Goal: Information Seeking & Learning: Compare options

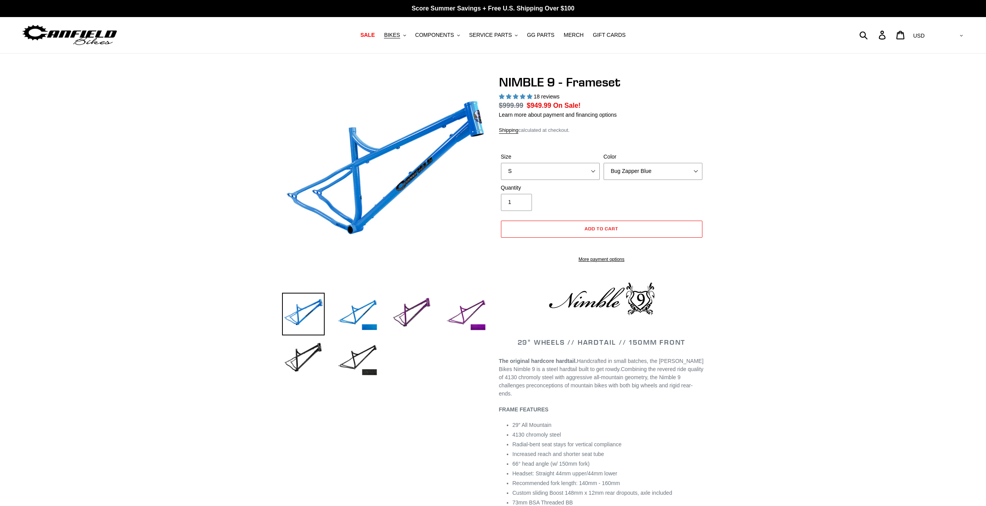
select select "highest-rating"
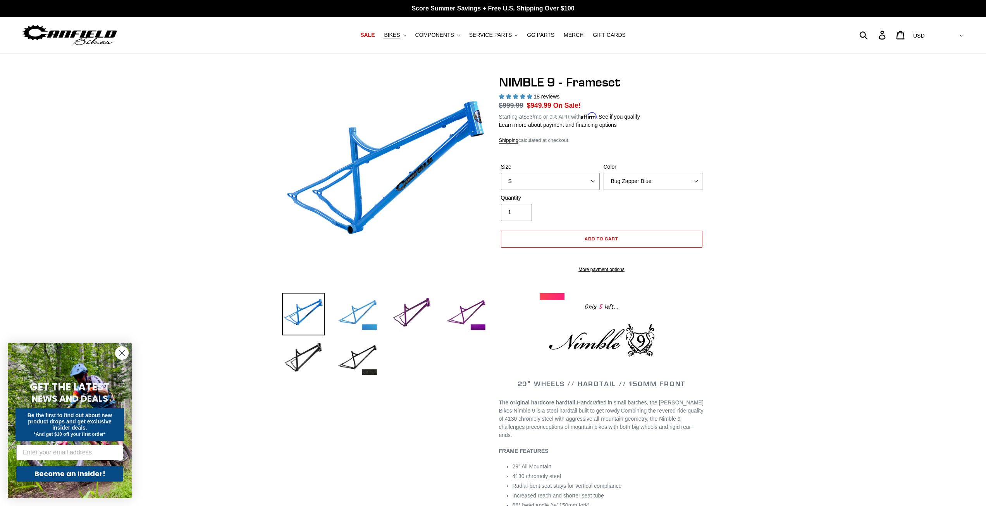
click at [365, 320] on img at bounding box center [357, 314] width 43 height 43
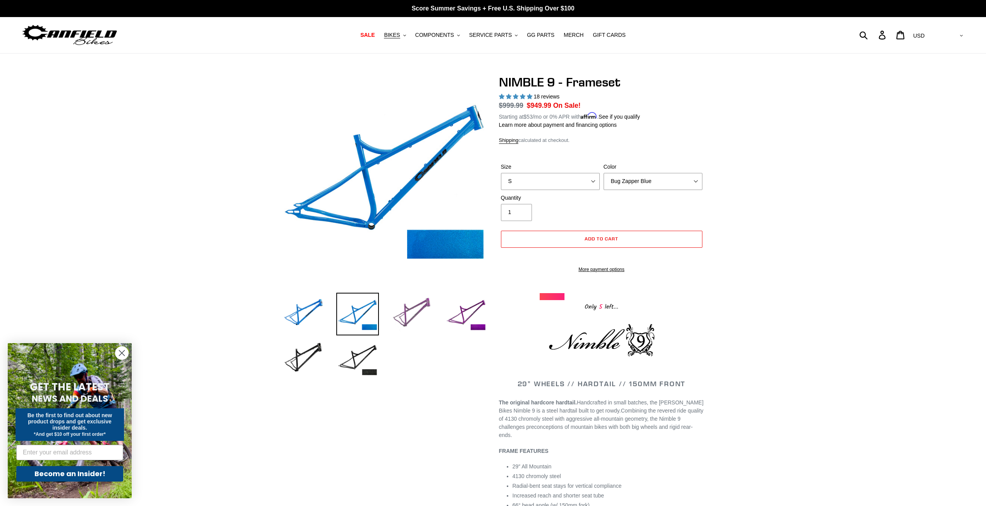
click at [402, 313] on img at bounding box center [412, 314] width 43 height 43
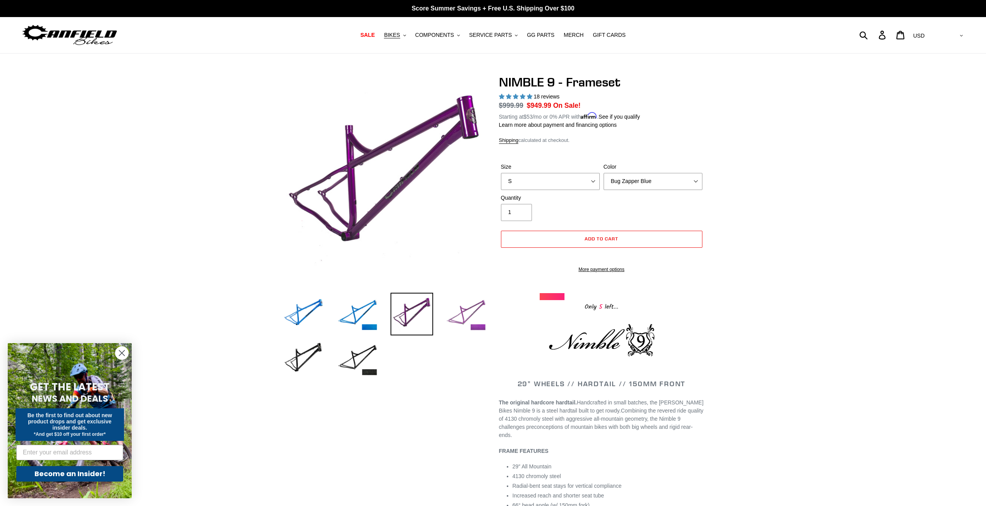
click at [452, 313] on img at bounding box center [466, 314] width 43 height 43
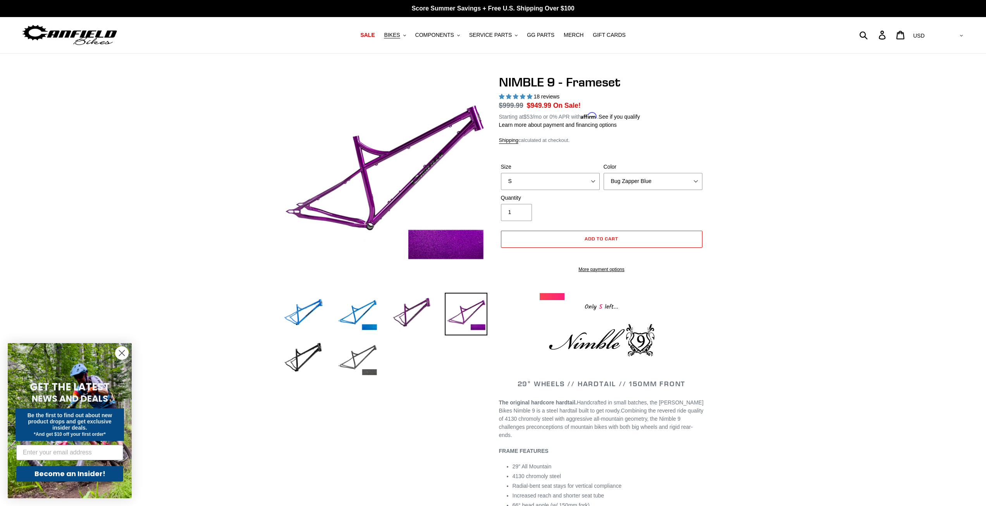
click at [344, 344] on img at bounding box center [357, 358] width 43 height 43
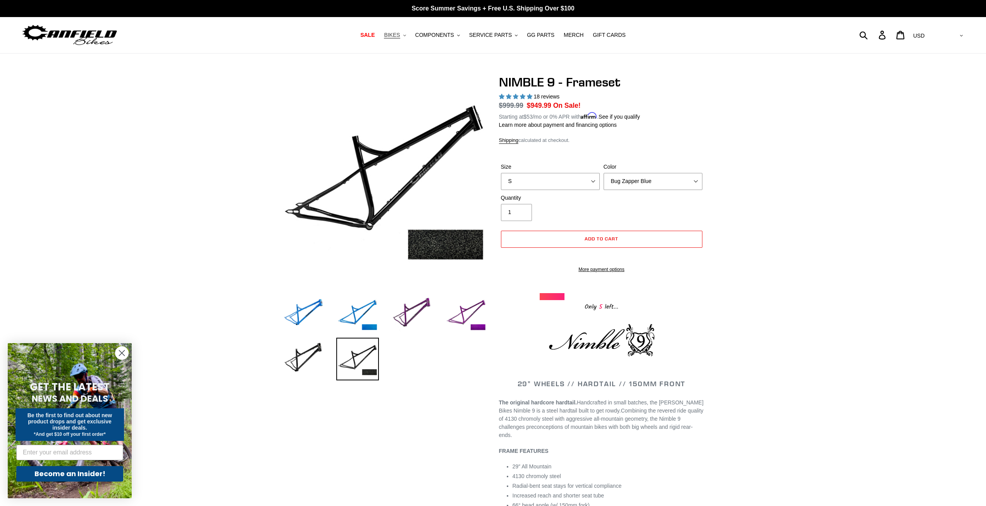
click at [400, 34] on span "BIKES" at bounding box center [392, 35] width 16 height 7
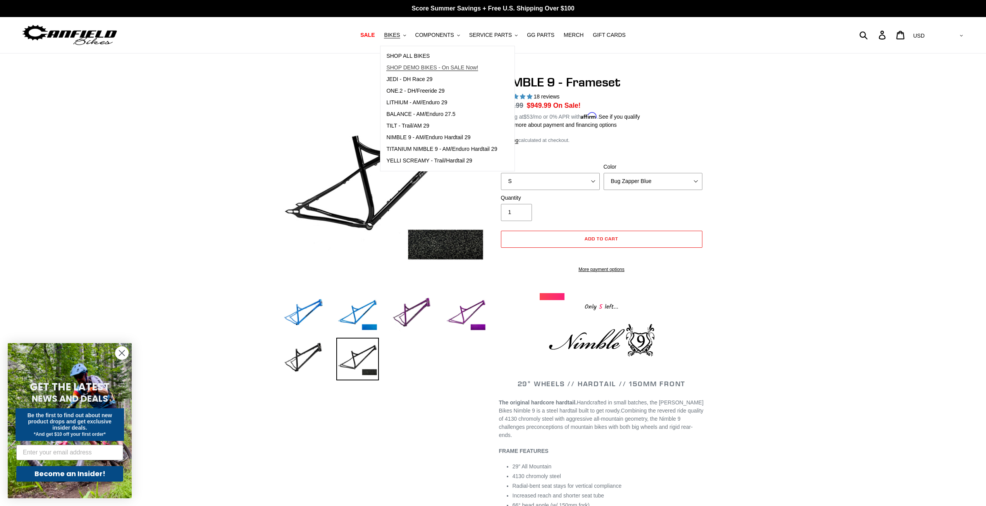
click at [427, 65] on span "SHOP DEMO BIKES - On SALE Now!" at bounding box center [432, 67] width 92 height 7
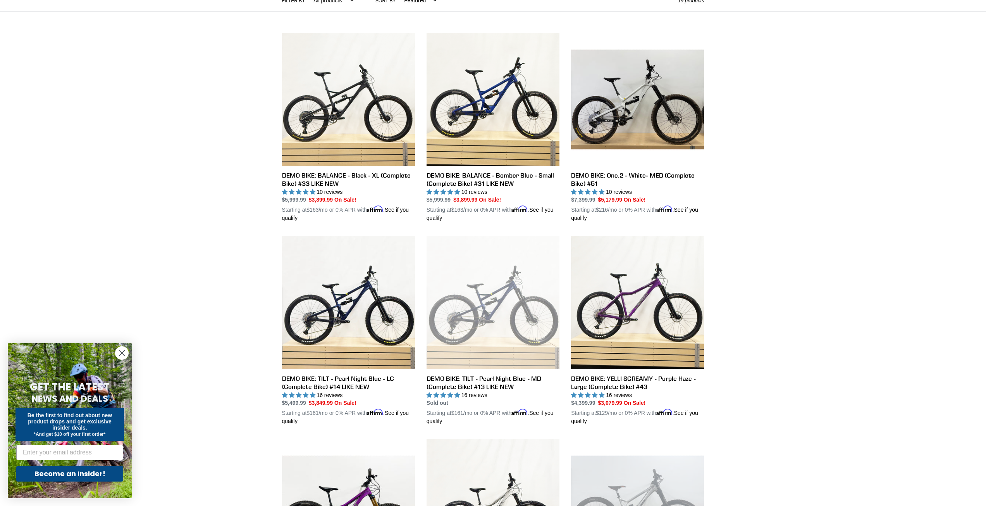
scroll to position [426, 0]
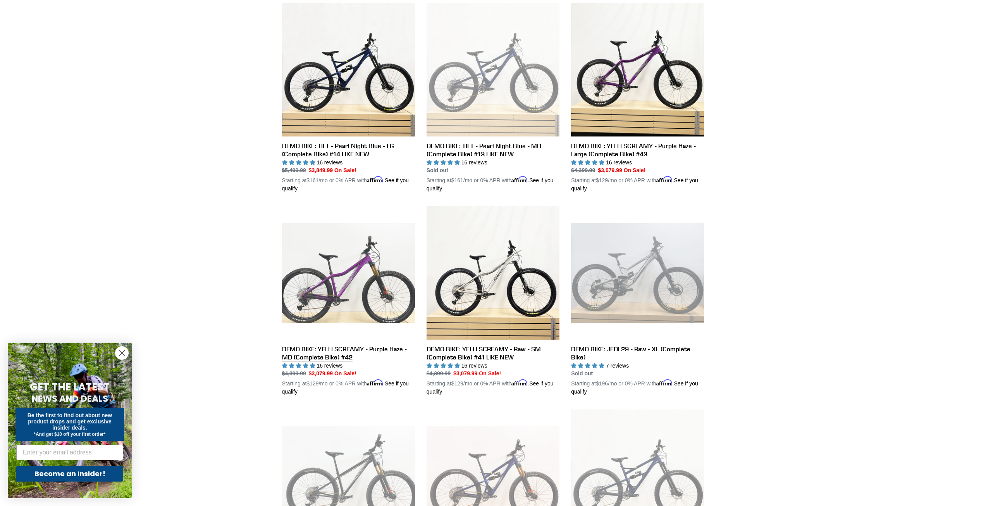
click at [348, 349] on link "DEMO BIKE: YELLI SCREAMY - Purple Haze - MD (Complete Bike) #42" at bounding box center [348, 300] width 133 height 189
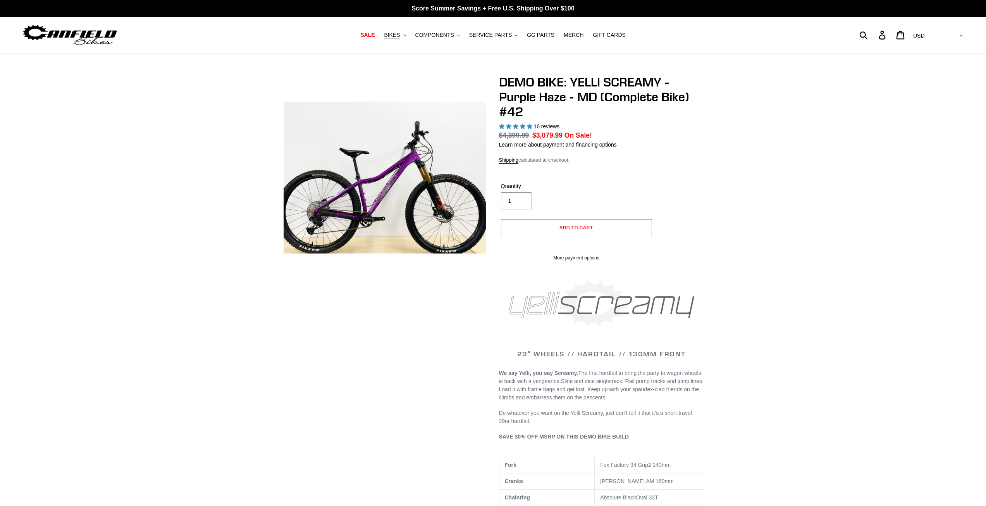
select select "highest-rating"
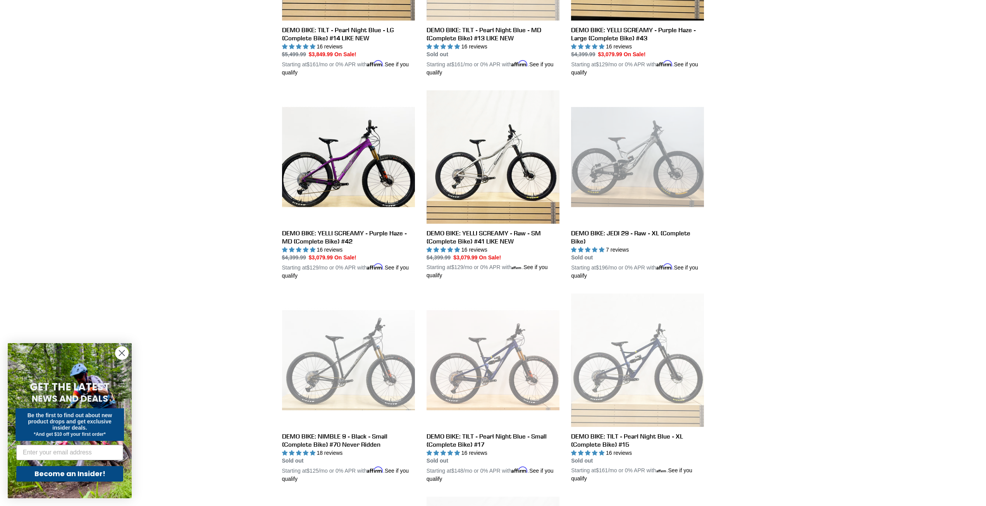
scroll to position [676, 0]
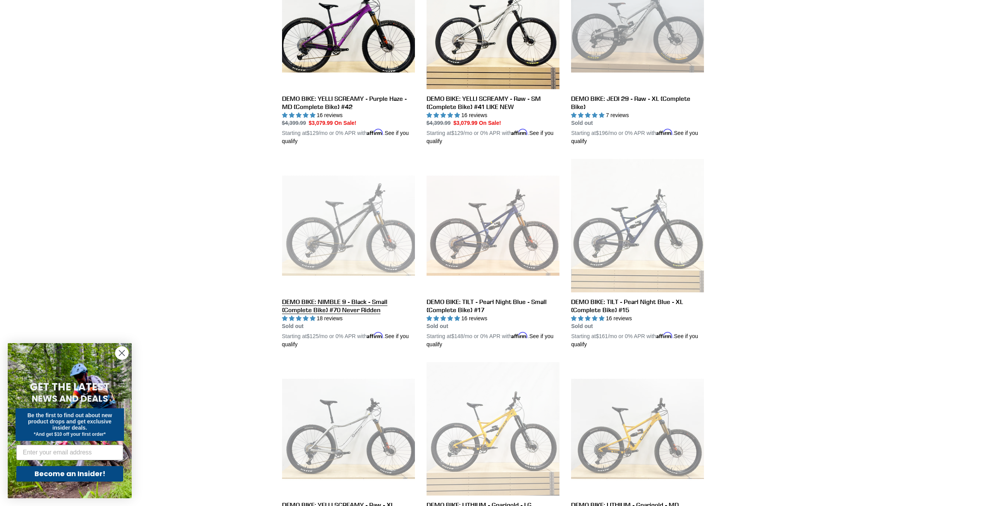
click at [365, 305] on link "DEMO BIKE: NIMBLE 9 - Black - Small (Complete Bike) #70 Never Ridden" at bounding box center [348, 253] width 133 height 189
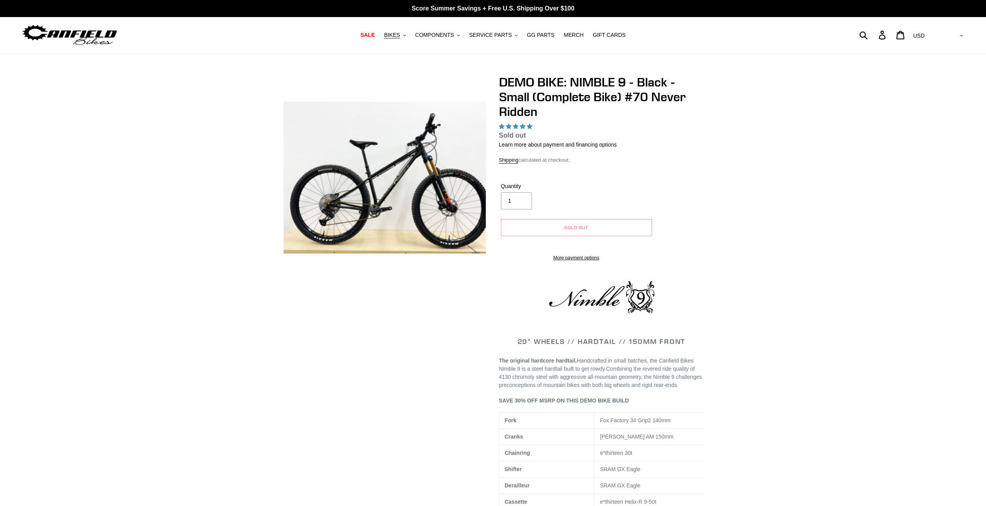
select select "highest-rating"
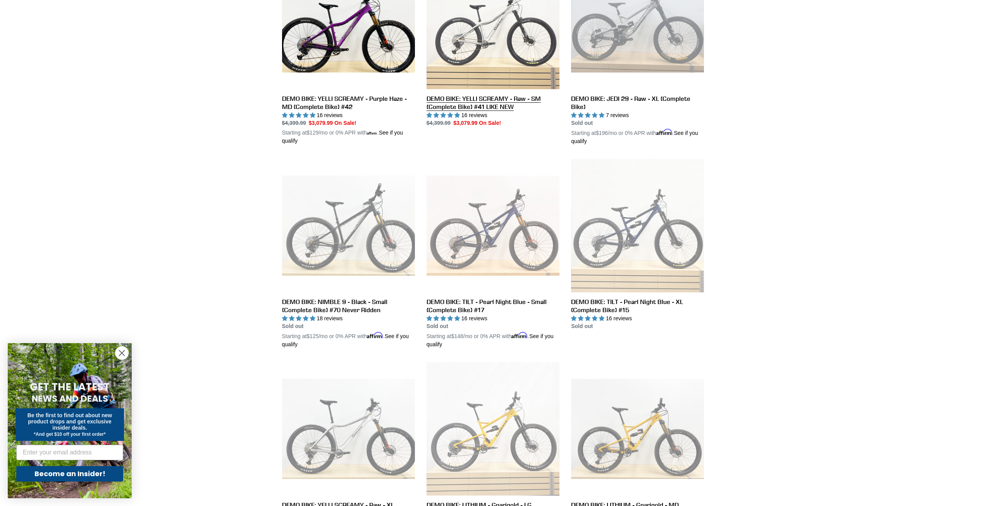
scroll to position [712, 0]
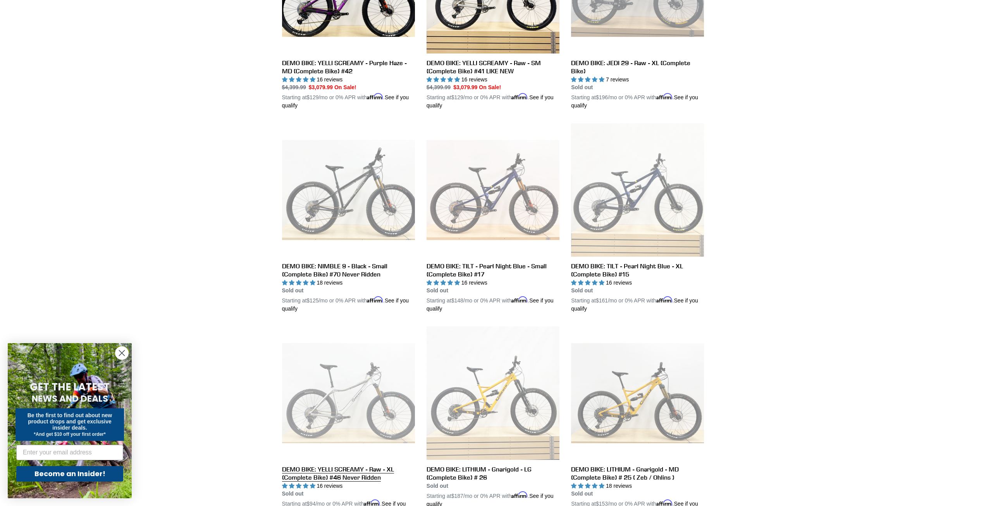
click at [386, 404] on link "DEMO BIKE: YELLI SCREAMY - Raw - XL (Complete Bike) #46 Never Ridden" at bounding box center [348, 420] width 133 height 189
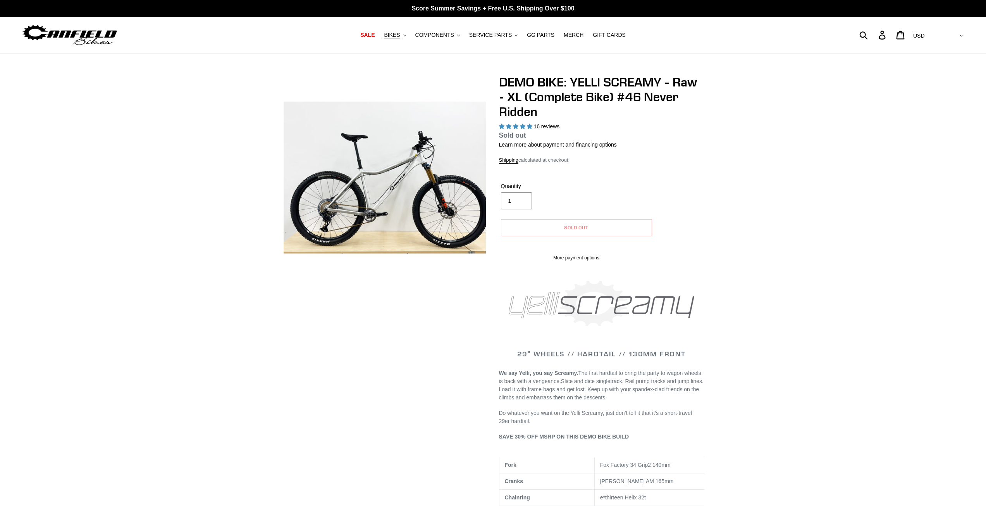
select select "highest-rating"
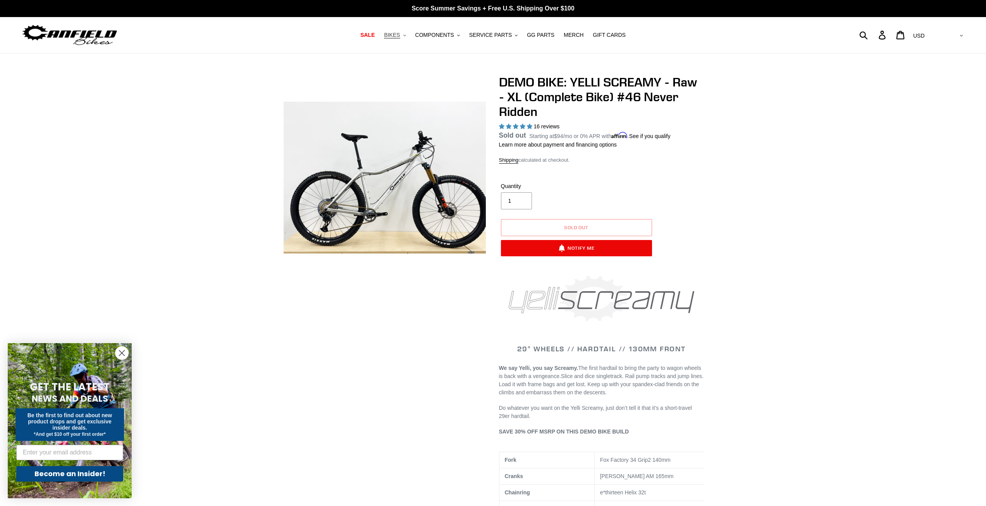
click at [400, 32] on span "BIKES" at bounding box center [392, 35] width 16 height 7
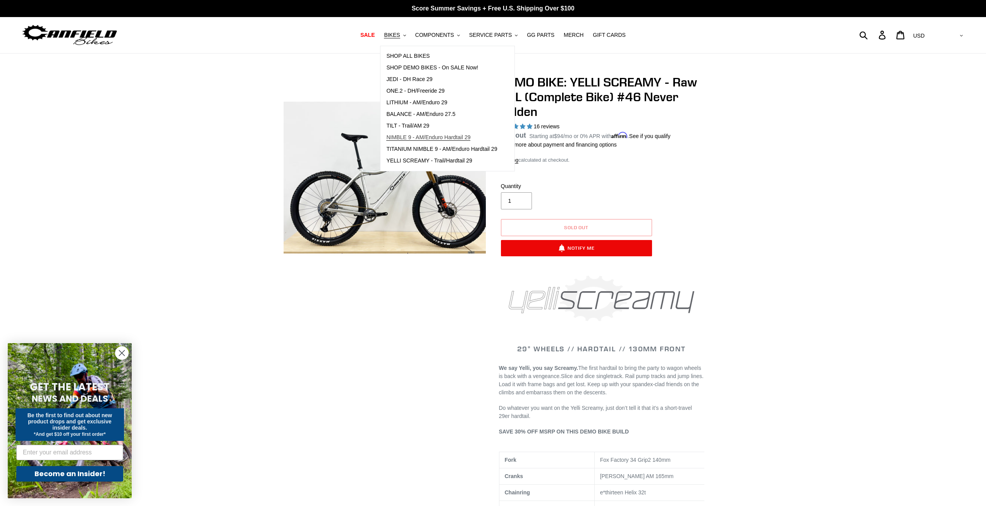
click at [428, 140] on span "NIMBLE 9 - AM/Enduro Hardtail 29" at bounding box center [428, 137] width 84 height 7
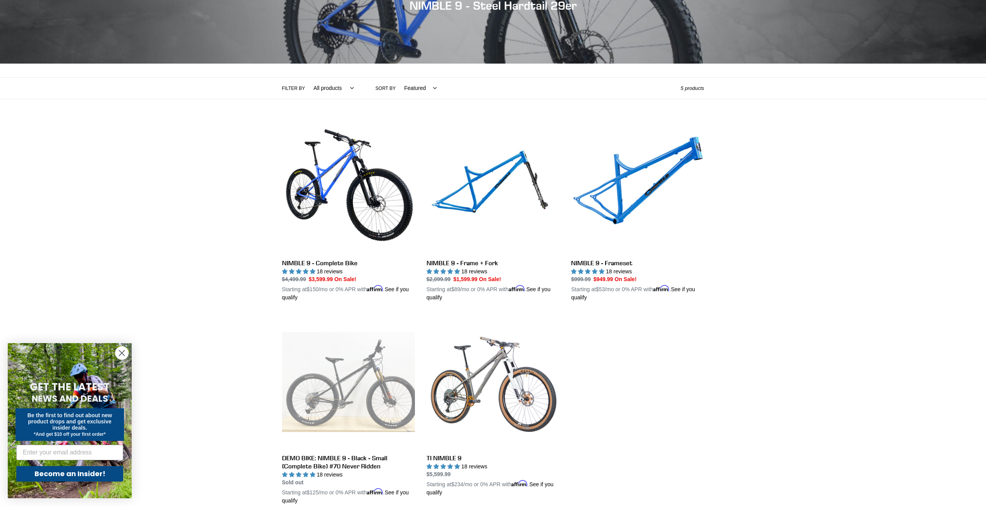
scroll to position [116, 0]
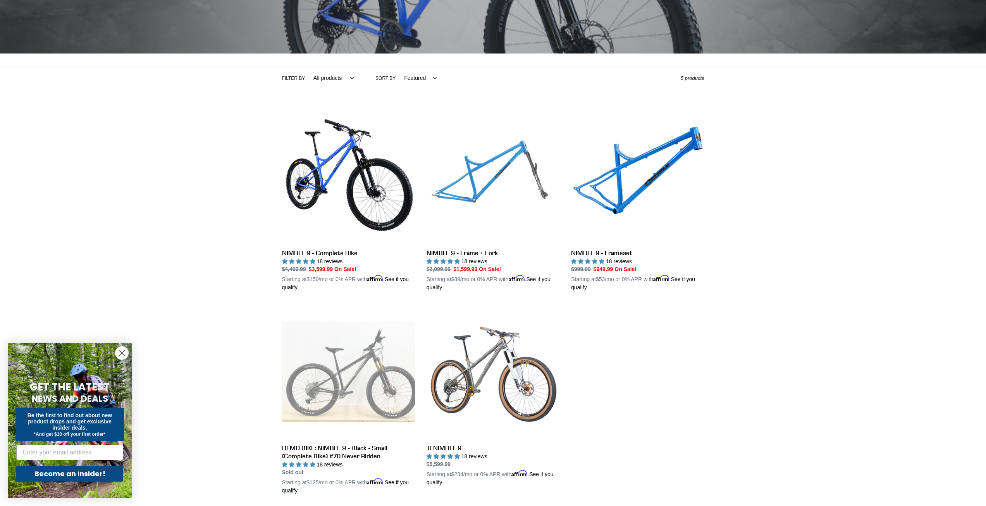
click at [518, 177] on link "NIMBLE 9 - Frame + Fork" at bounding box center [493, 200] width 133 height 181
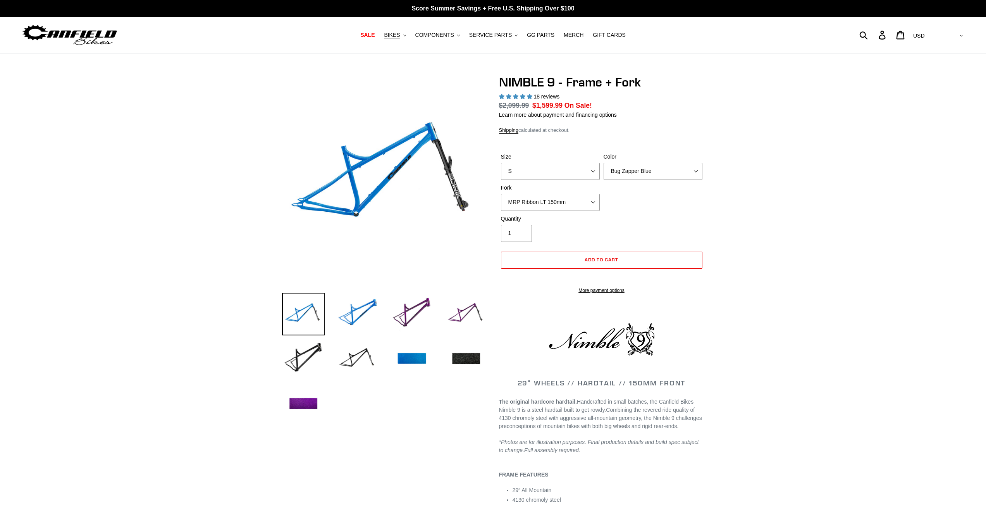
select select "highest-rating"
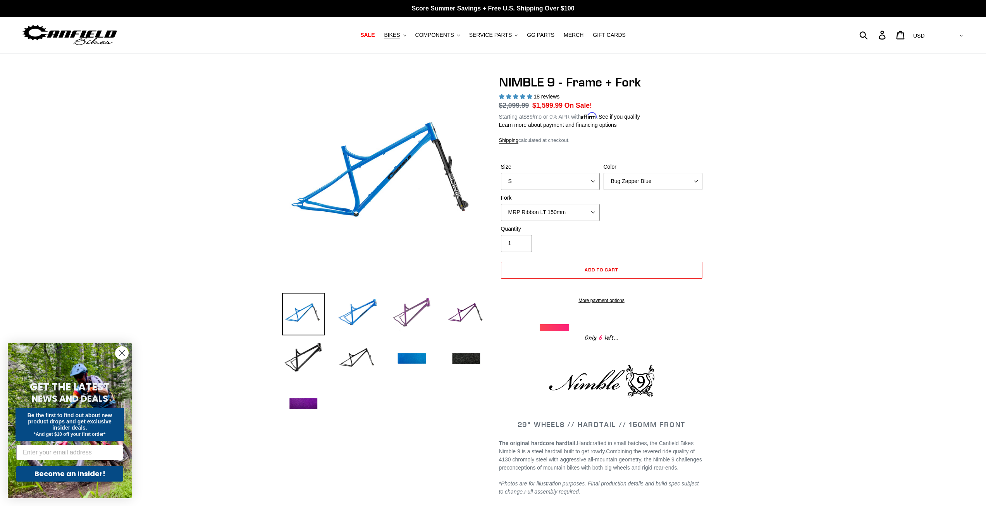
click at [420, 315] on img at bounding box center [412, 314] width 43 height 43
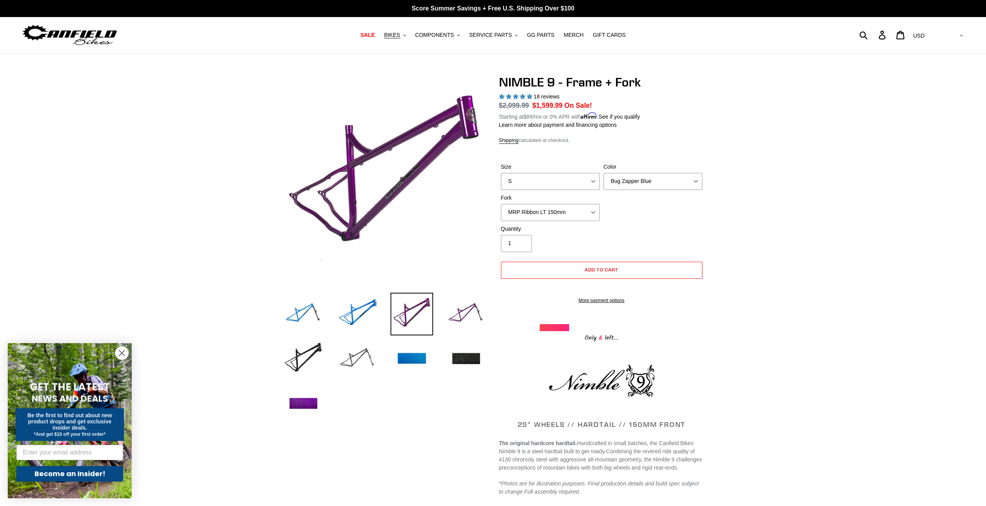
click at [355, 364] on img at bounding box center [357, 358] width 43 height 43
